Goal: Task Accomplishment & Management: Use online tool/utility

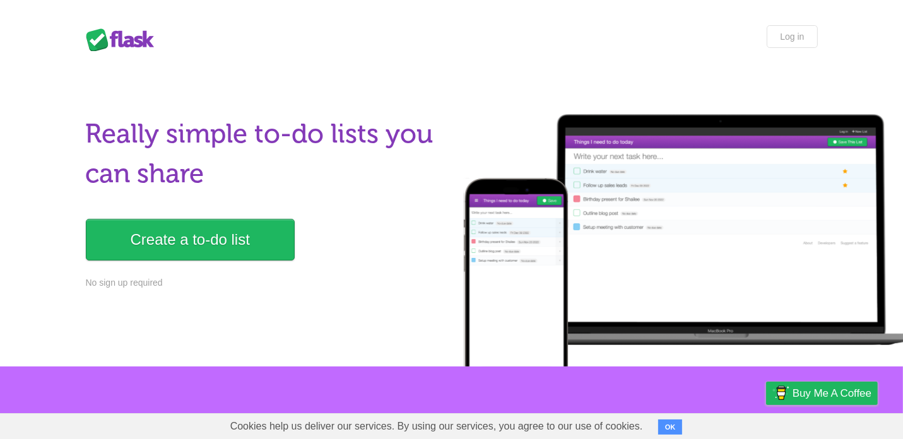
drag, startPoint x: 0, startPoint y: 0, endPoint x: 399, endPoint y: 114, distance: 414.6
click at [399, 114] on div "Really simple to-do lists you can share Create a to-do list No sign up required" at bounding box center [451, 221] width 903 height 290
click at [472, 124] on div at bounding box center [678, 240] width 452 height 252
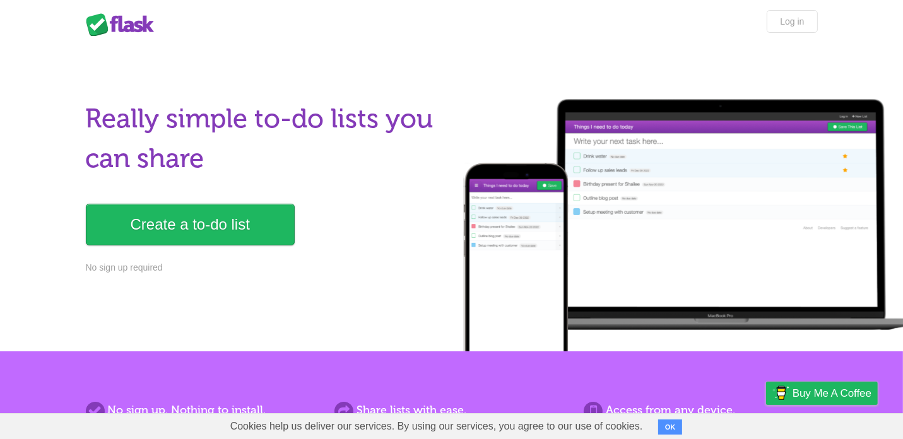
click at [360, 166] on h1 "Really simple to-do lists you can share" at bounding box center [265, 139] width 358 height 80
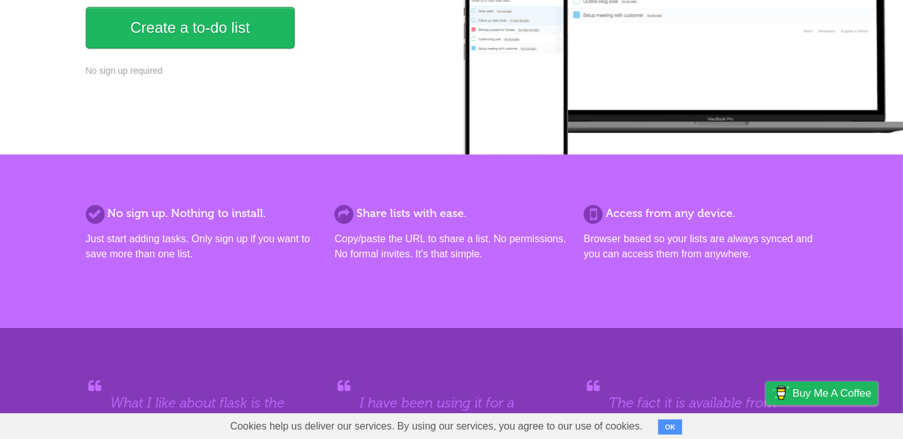
scroll to position [242, 0]
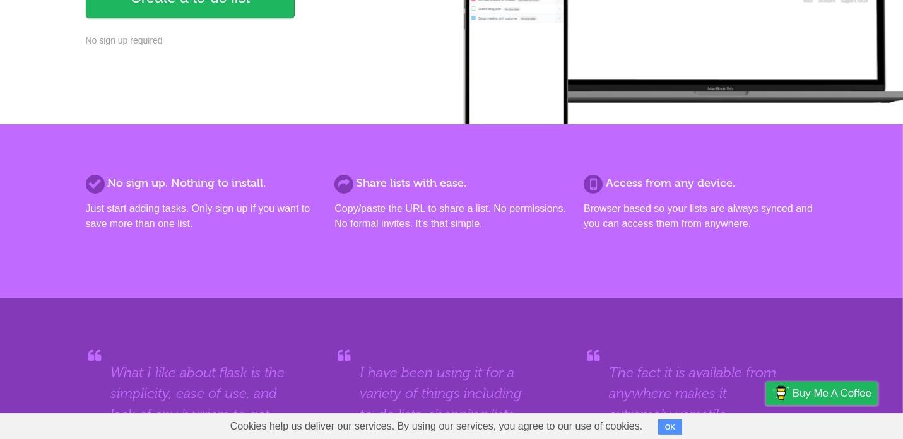
click at [286, 135] on div "No sign up. Nothing to install. Just start adding tasks. Only sign up if you wa…" at bounding box center [451, 211] width 903 height 174
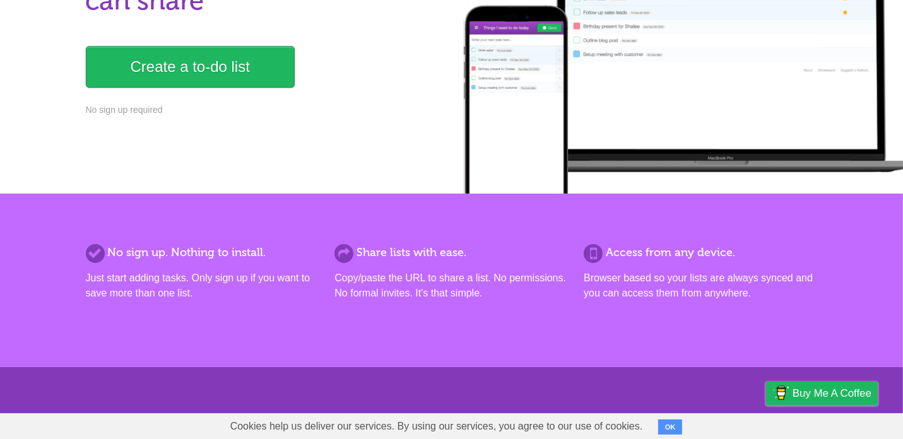
scroll to position [0, 0]
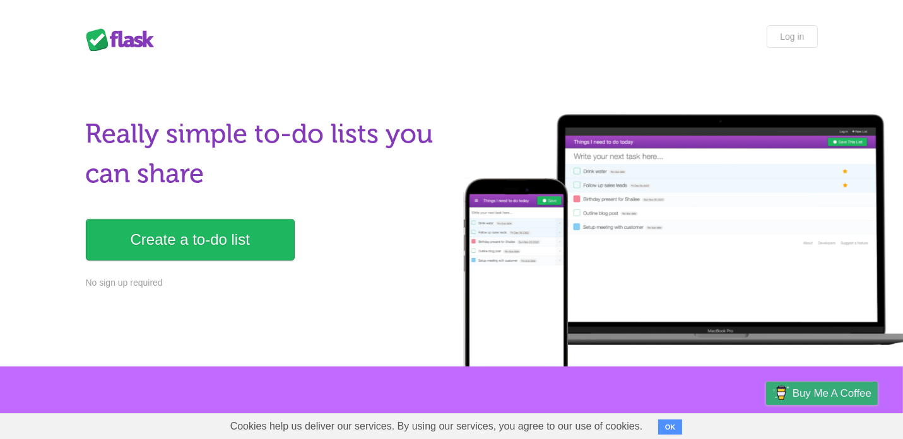
click at [822, 396] on span "Buy me a coffee" at bounding box center [831, 393] width 79 height 22
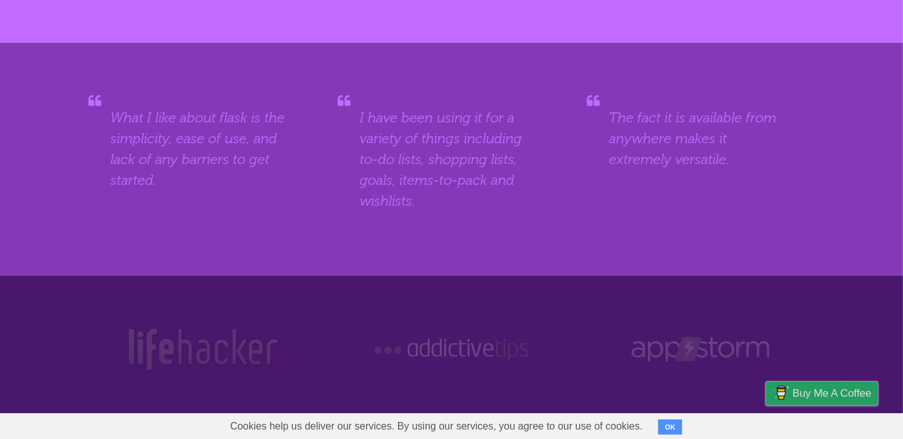
scroll to position [497, 0]
drag, startPoint x: 269, startPoint y: 182, endPoint x: 234, endPoint y: 192, distance: 36.1
click at [234, 192] on div "What I like about flask is the simplicity, ease of use, and lack of any barrier…" at bounding box center [202, 149] width 233 height 111
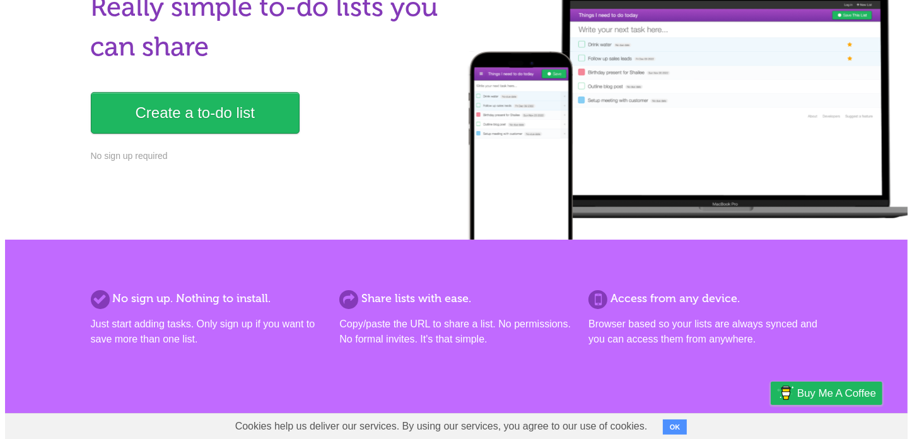
scroll to position [0, 0]
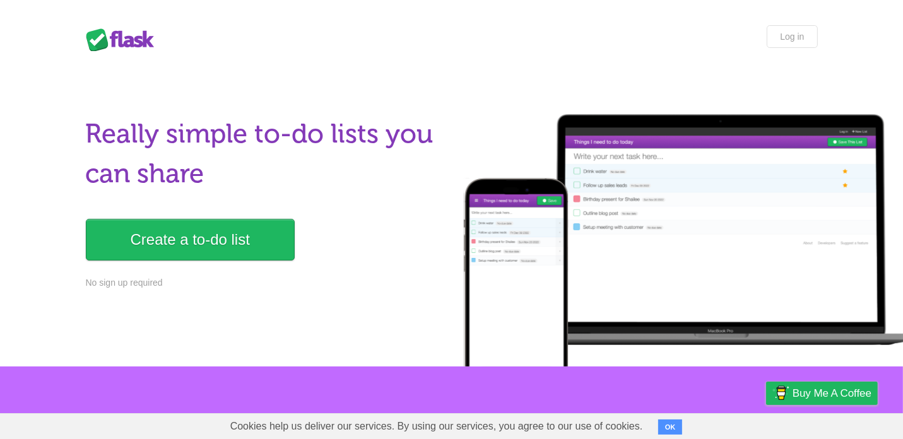
click at [290, 45] on div "Flask Lists Log in" at bounding box center [451, 38] width 757 height 26
drag, startPoint x: 519, startPoint y: 63, endPoint x: 480, endPoint y: 64, distance: 39.1
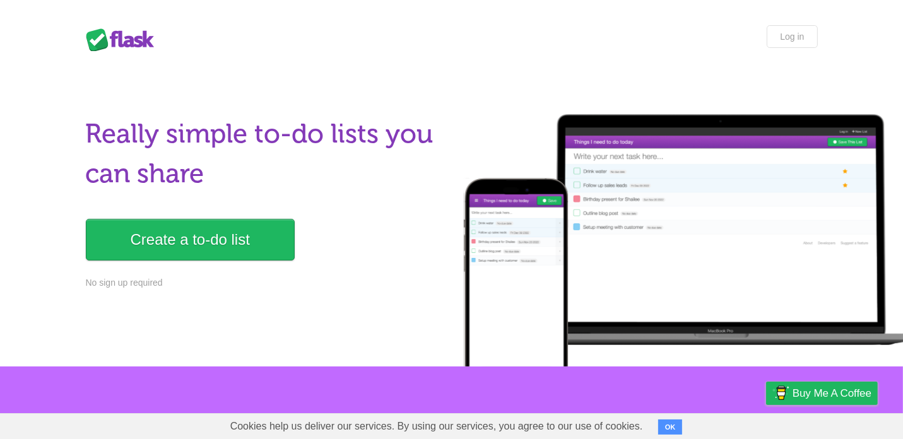
drag, startPoint x: 477, startPoint y: 61, endPoint x: 424, endPoint y: 76, distance: 55.1
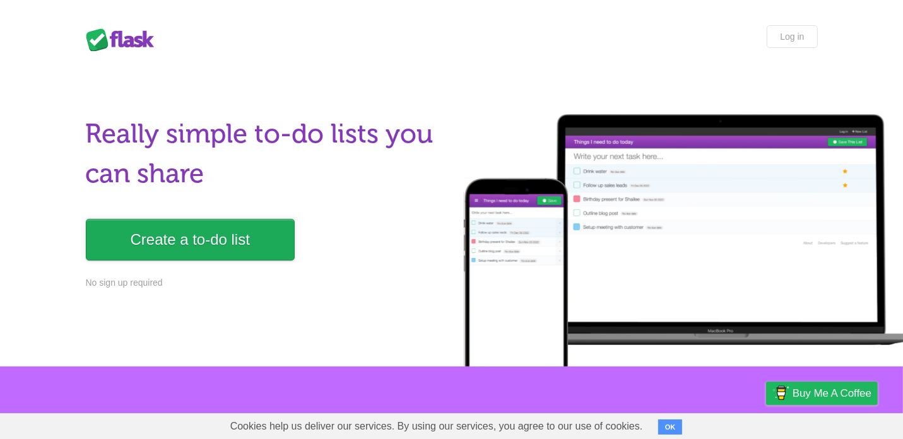
click at [245, 250] on link "Create a to-do list" at bounding box center [190, 240] width 209 height 42
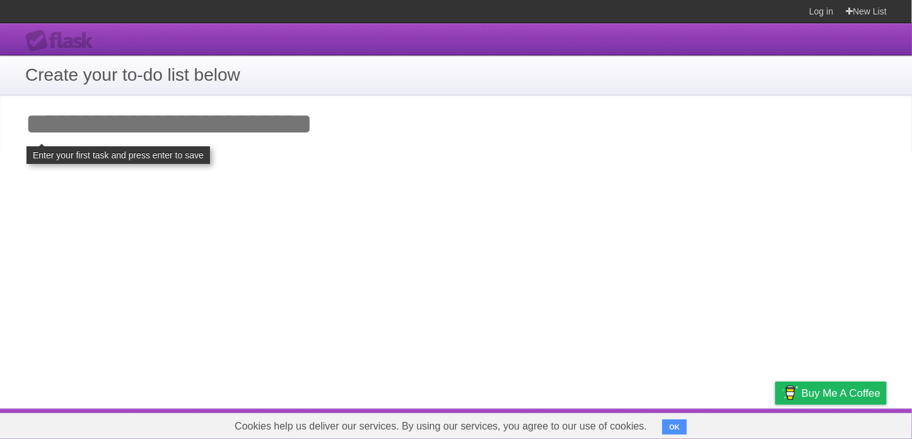
click at [177, 128] on input "Add your first task" at bounding box center [456, 124] width 912 height 58
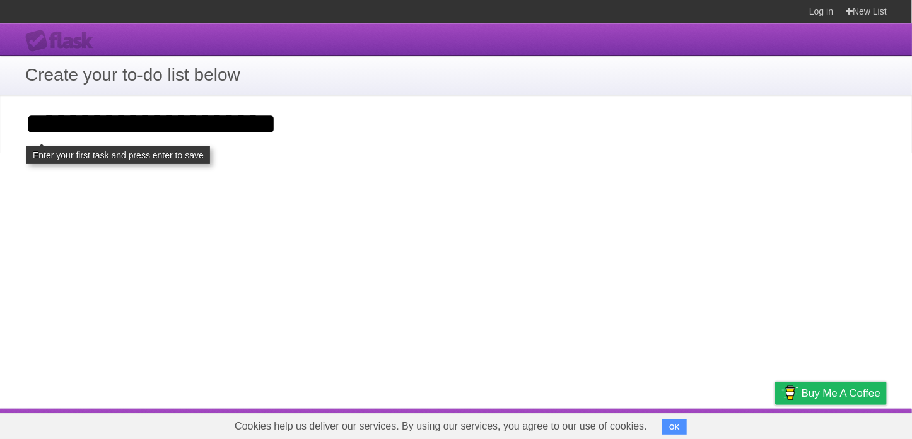
type input "**********"
click input "**********" at bounding box center [0, 0] width 0 height 0
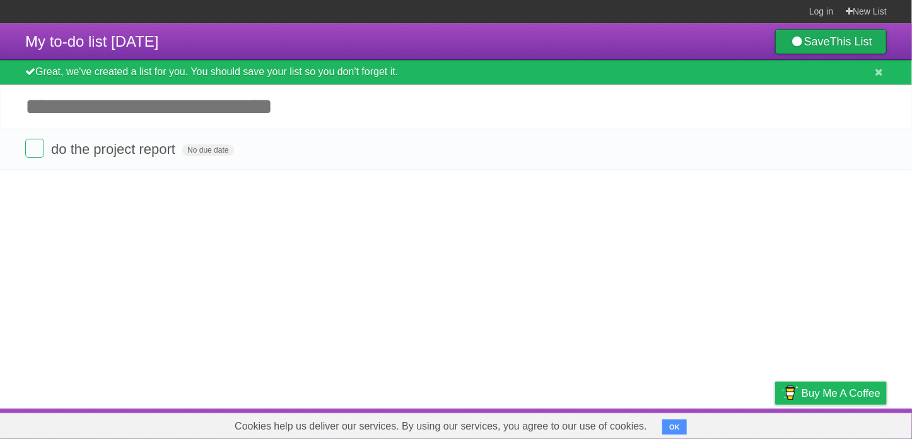
click at [840, 40] on b "This List" at bounding box center [851, 41] width 42 height 13
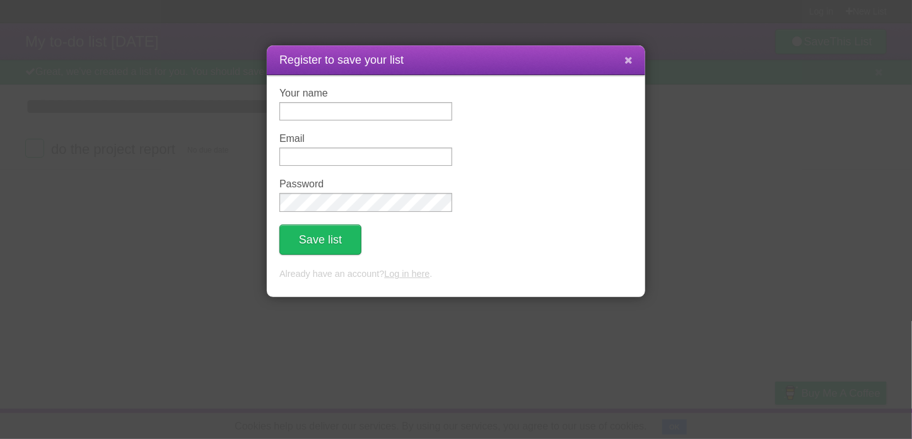
click at [631, 64] on icon at bounding box center [629, 60] width 8 height 11
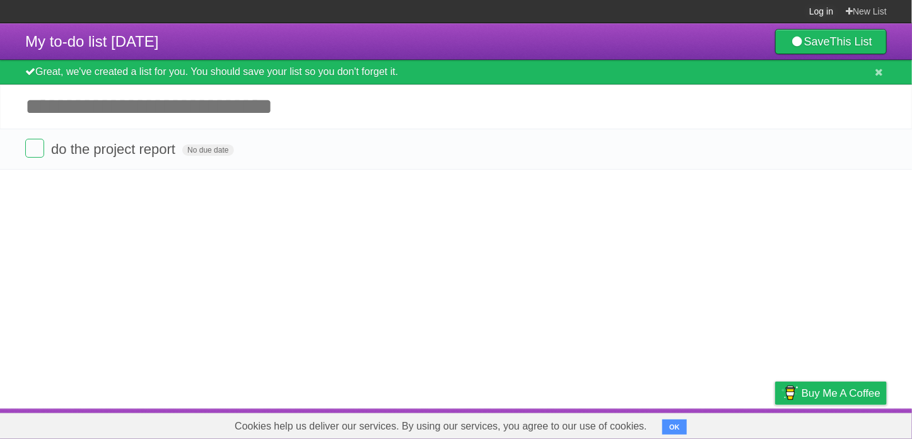
click at [823, 15] on link "Log in" at bounding box center [822, 11] width 24 height 23
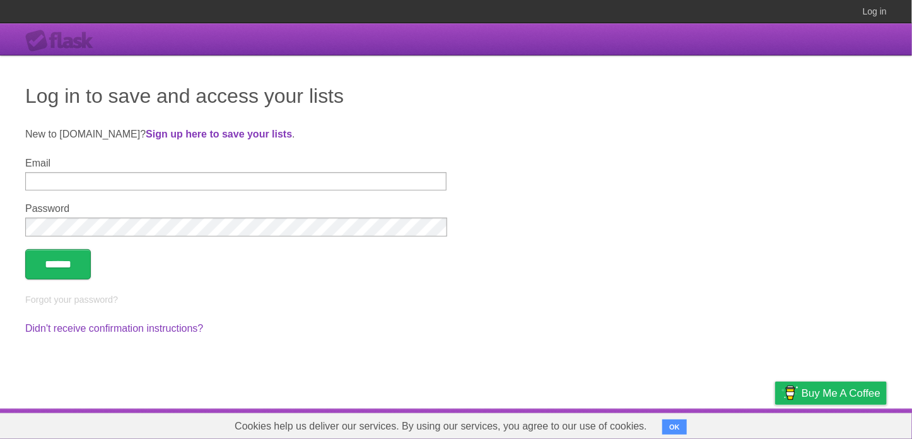
drag, startPoint x: 577, startPoint y: 100, endPoint x: 512, endPoint y: 110, distance: 65.9
click at [512, 110] on h1 "Log in to save and access your lists" at bounding box center [456, 96] width 862 height 30
click at [536, 110] on h1 "Log in to save and access your lists" at bounding box center [456, 96] width 862 height 30
click at [551, 102] on h1 "Log in to save and access your lists" at bounding box center [456, 96] width 862 height 30
drag, startPoint x: 551, startPoint y: 102, endPoint x: 493, endPoint y: 116, distance: 60.4
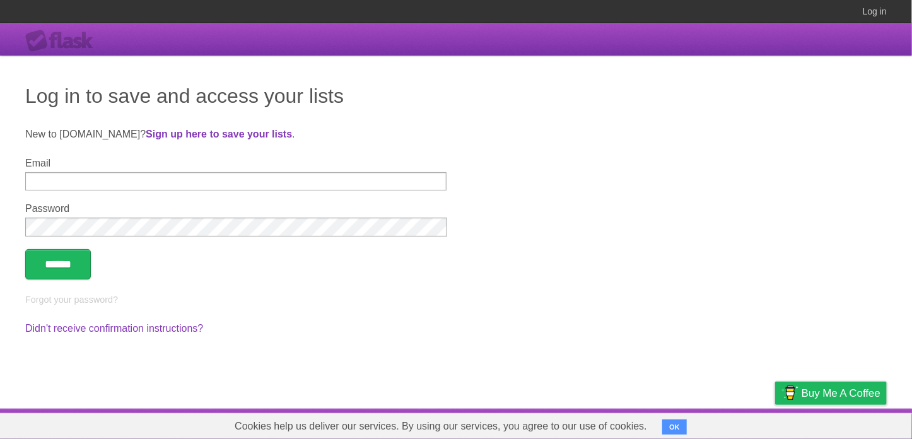
click at [493, 116] on div "Log in to save and access your lists New to [DOMAIN_NAME]? Sign up here to save…" at bounding box center [456, 232] width 912 height 353
click at [504, 108] on h1 "Log in to save and access your lists" at bounding box center [456, 96] width 862 height 30
drag, startPoint x: 512, startPoint y: 103, endPoint x: 488, endPoint y: 111, distance: 25.1
click at [488, 111] on div "Log in to save and access your lists New to [DOMAIN_NAME]? Sign up here to save…" at bounding box center [456, 232] width 912 height 353
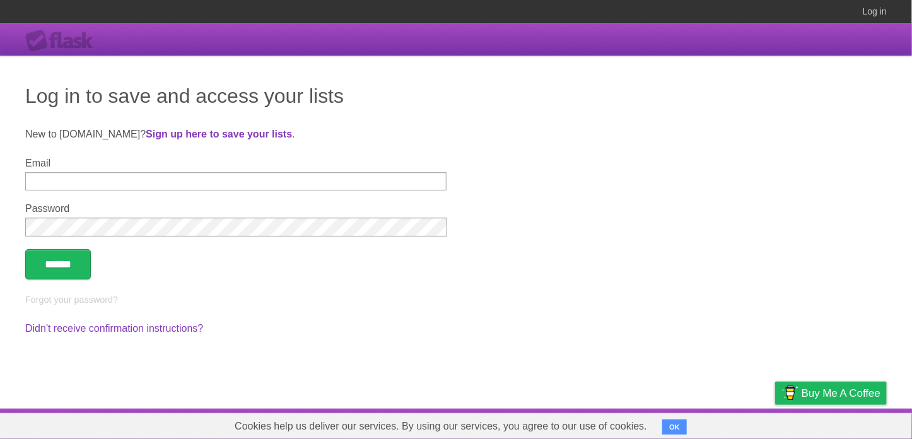
click at [488, 111] on div "Log in to save and access your lists New to [DOMAIN_NAME]? Sign up here to save…" at bounding box center [456, 232] width 912 height 353
click at [198, 138] on strong "Sign up here to save your lists" at bounding box center [219, 134] width 146 height 11
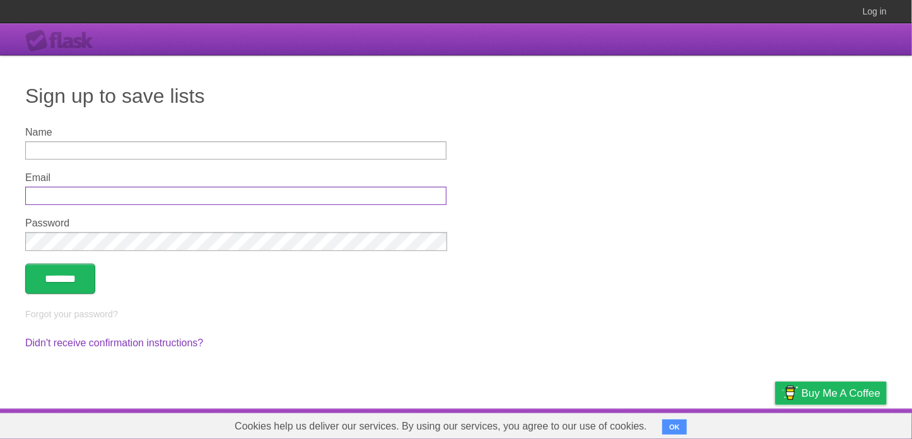
click at [182, 193] on input "Email" at bounding box center [235, 196] width 421 height 18
click at [625, 224] on form "Name Email Password *******" at bounding box center [456, 210] width 862 height 167
click at [867, 11] on link "Log in" at bounding box center [875, 11] width 24 height 23
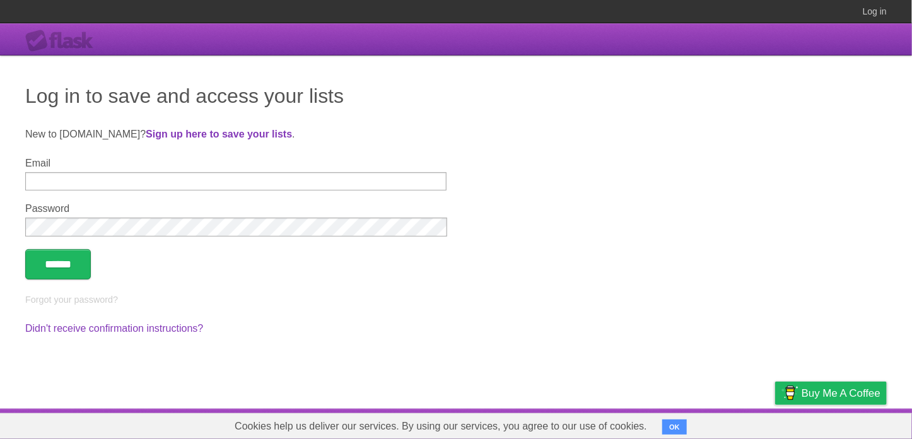
click at [63, 42] on div "Flask" at bounding box center [63, 41] width 76 height 23
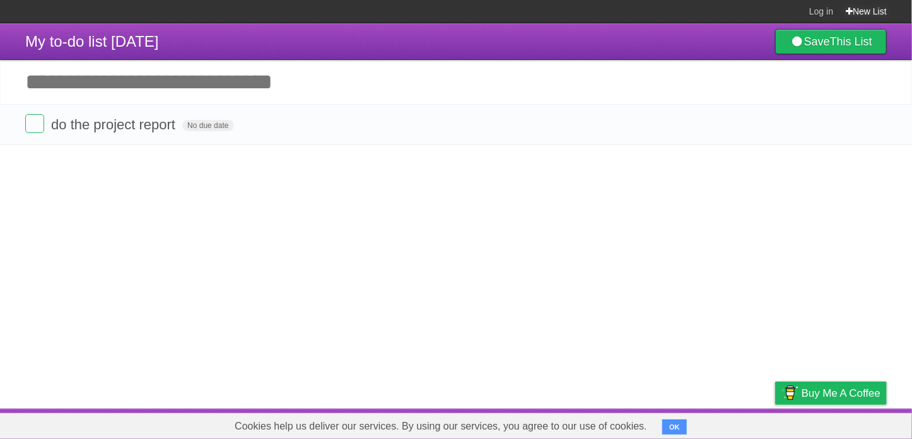
click at [877, 10] on link "New List" at bounding box center [866, 11] width 41 height 23
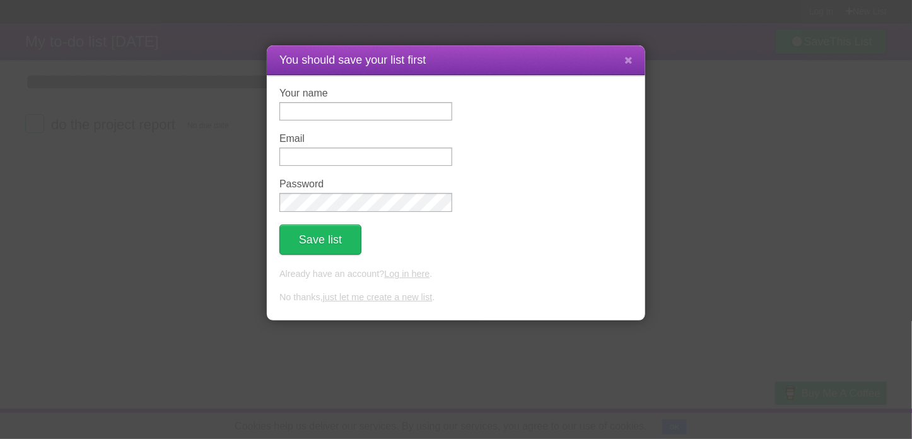
click at [622, 61] on button at bounding box center [628, 61] width 27 height 24
